Goal: Information Seeking & Learning: Compare options

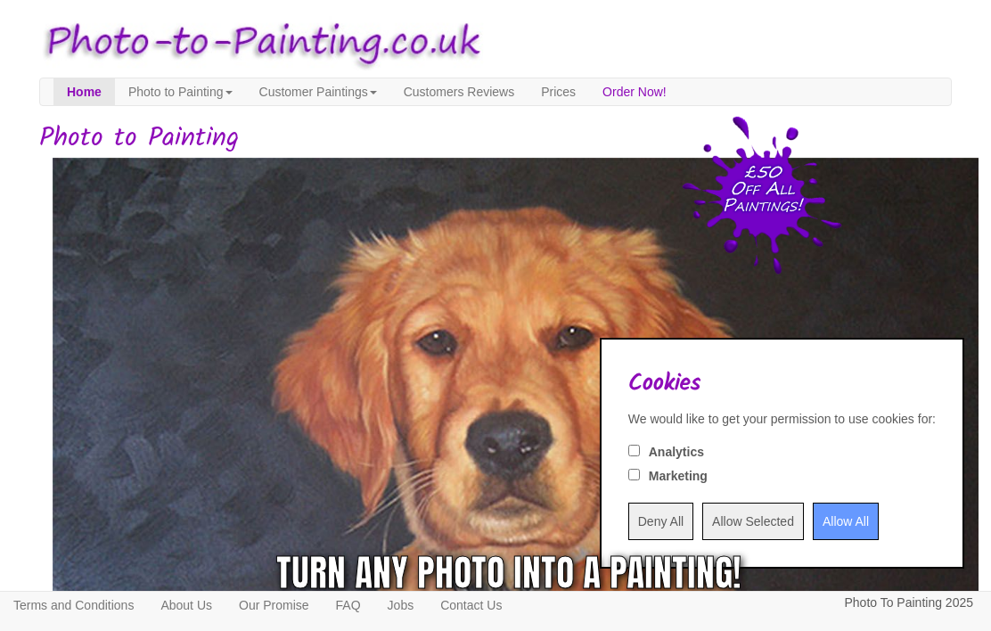
click at [813, 525] on input "Allow All" at bounding box center [846, 520] width 66 height 37
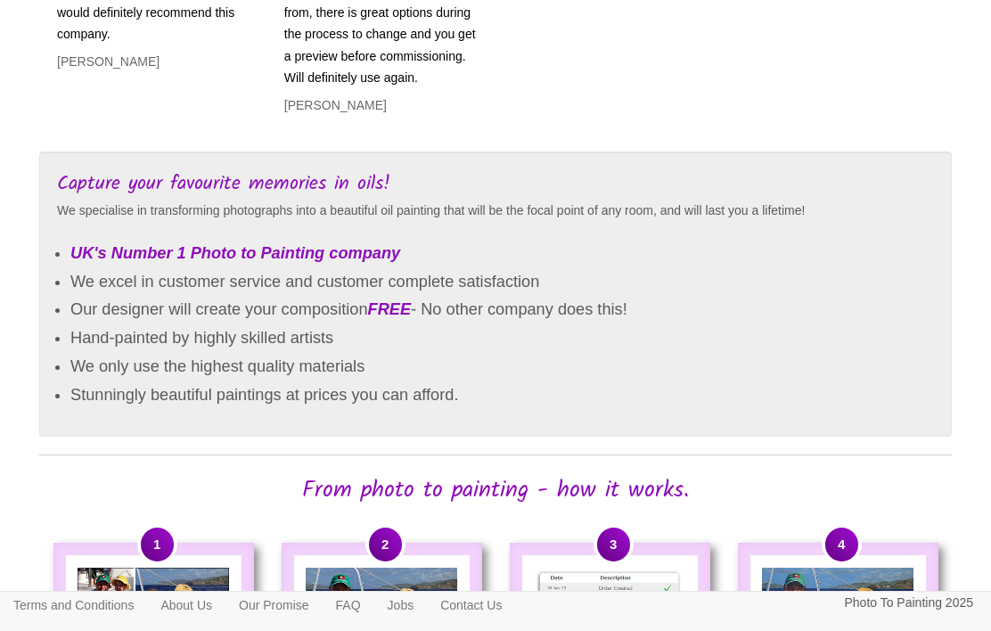
scroll to position [885, 0]
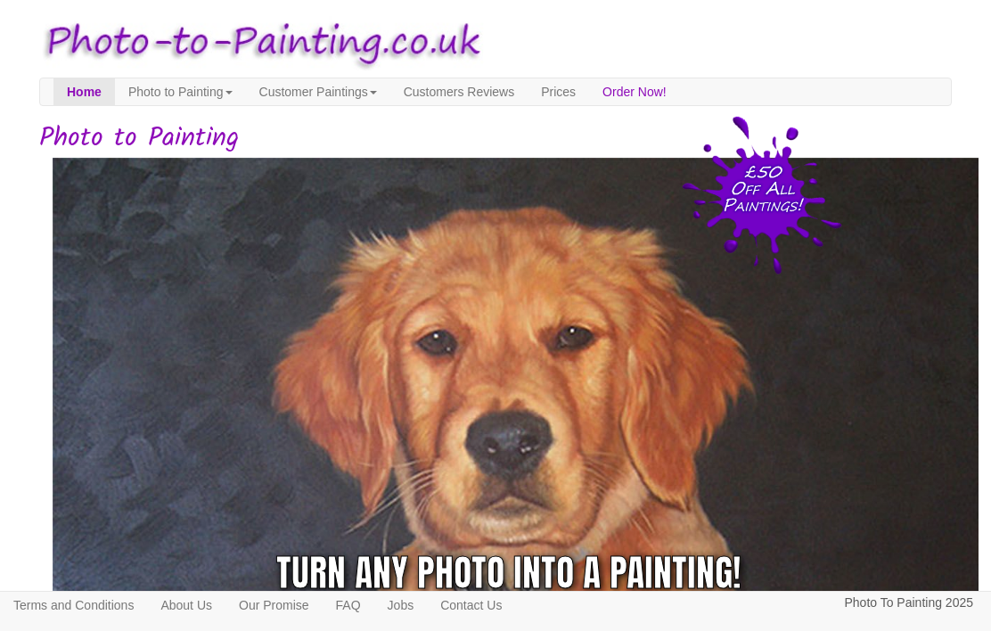
click at [589, 92] on link "Prices" at bounding box center [557, 91] width 61 height 27
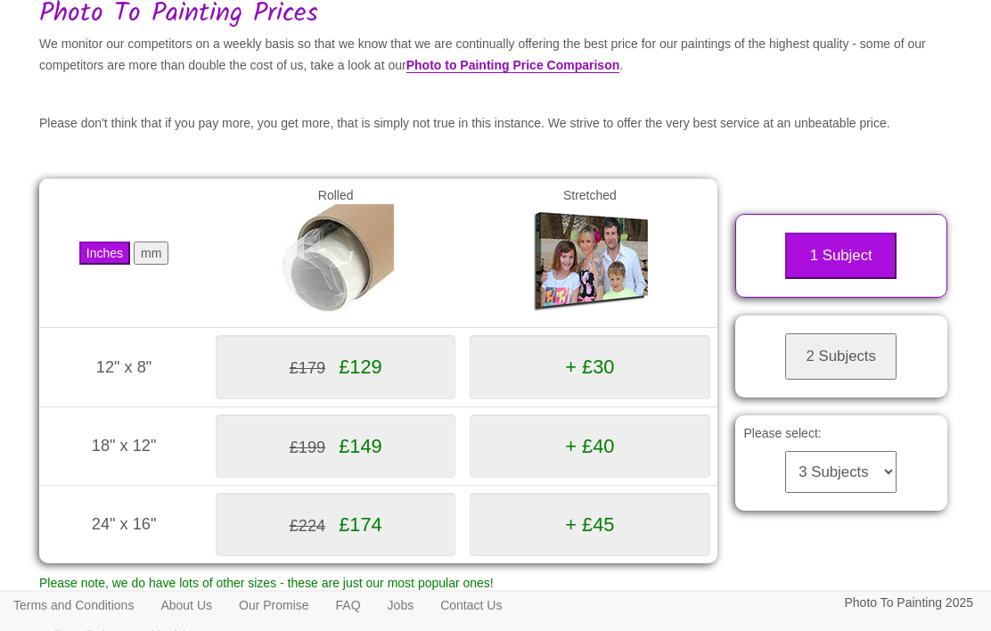
scroll to position [126, 0]
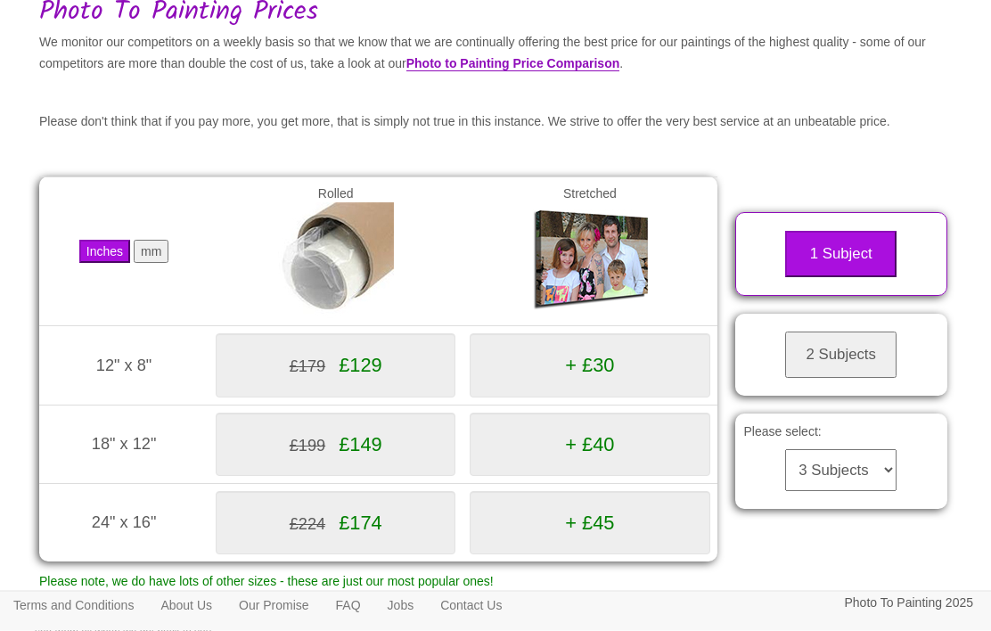
click at [620, 61] on link "Photo to Painting Price Comparison" at bounding box center [513, 64] width 214 height 15
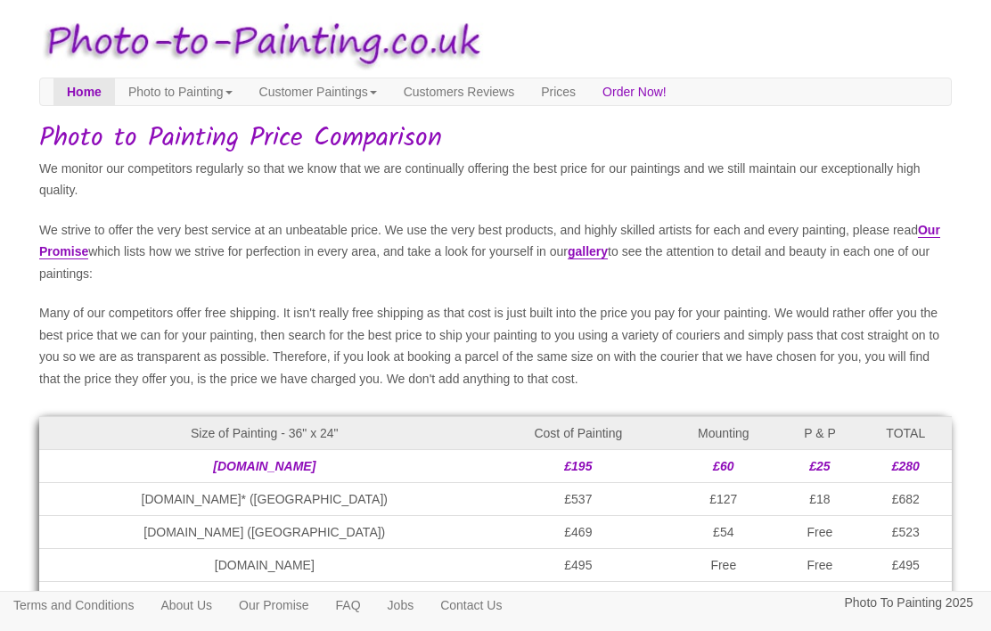
click at [984, 524] on body "Your painting - risk free Toggle navigation Menu Home Photo to Painting Photo t…" at bounding box center [495, 519] width 991 height 1021
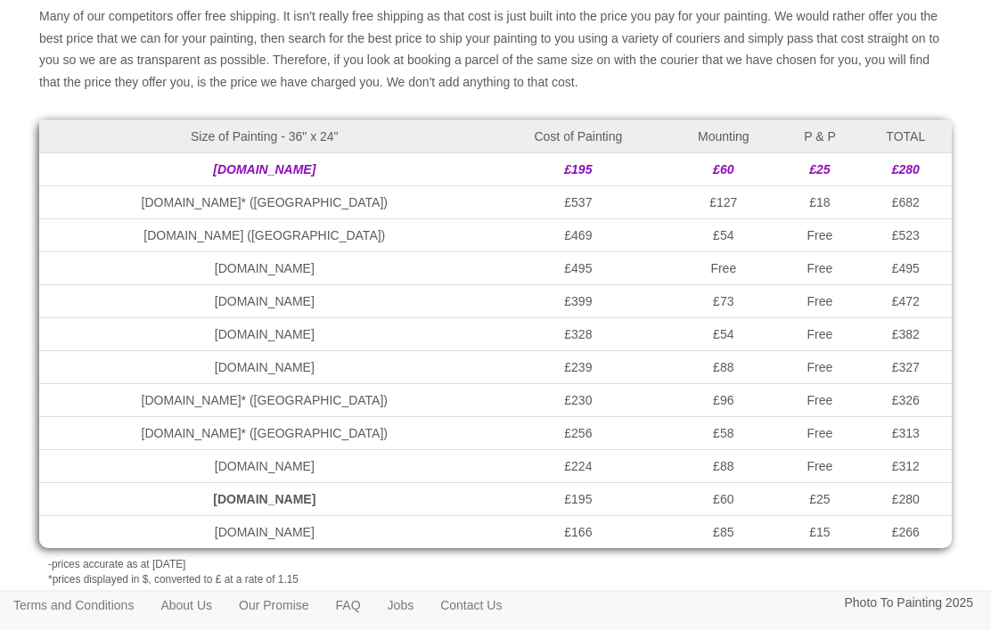
scroll to position [338, 0]
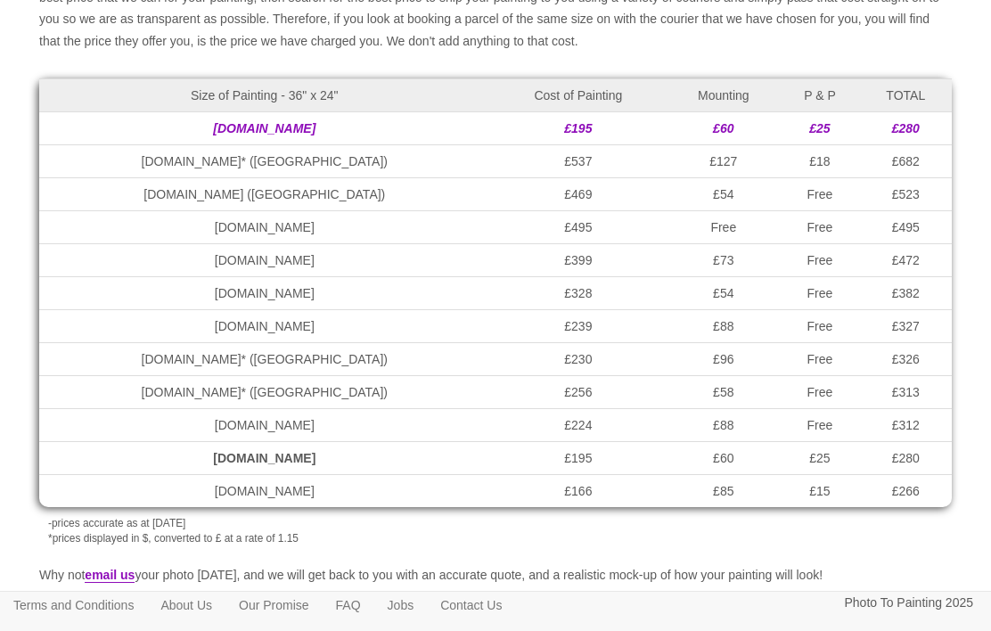
click at [12, 262] on body "Your painting - risk free Toggle navigation Menu Home Photo to Painting Photo t…" at bounding box center [495, 181] width 991 height 1021
